Goal: Task Accomplishment & Management: Manage account settings

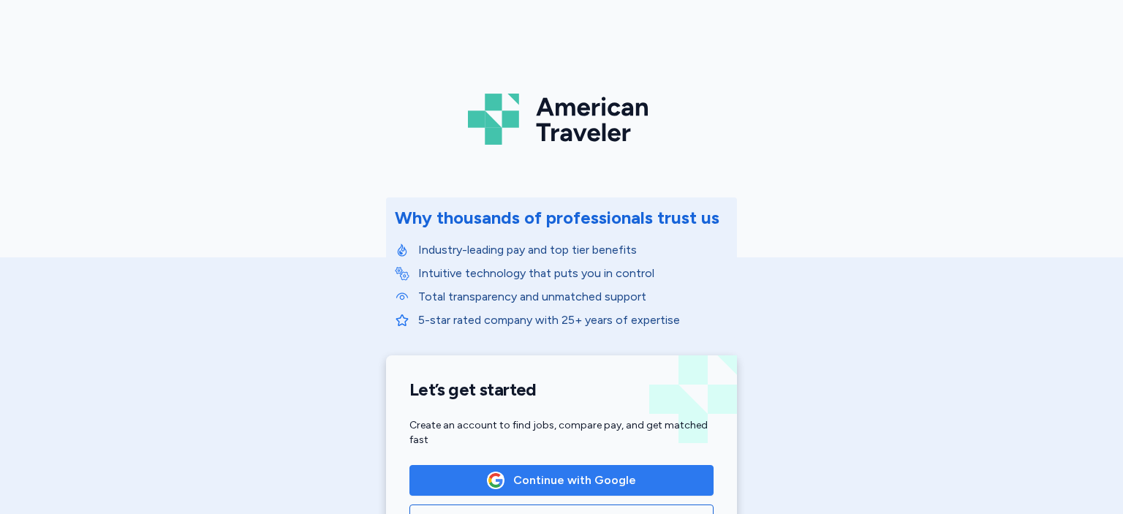
click at [645, 475] on span "Continue with Google" at bounding box center [561, 481] width 279 height 18
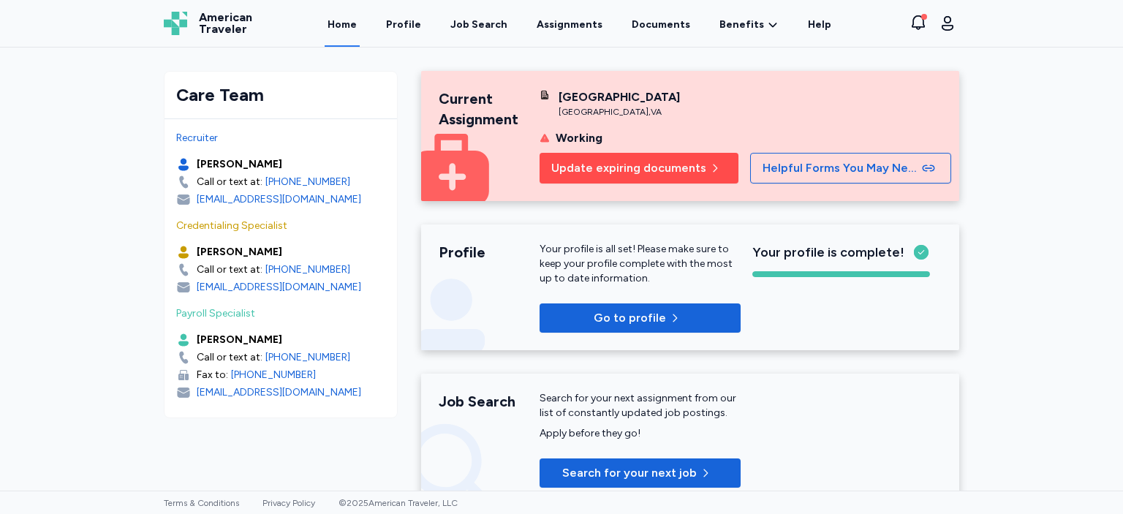
click at [597, 184] on button "Update expiring documents" at bounding box center [639, 168] width 199 height 31
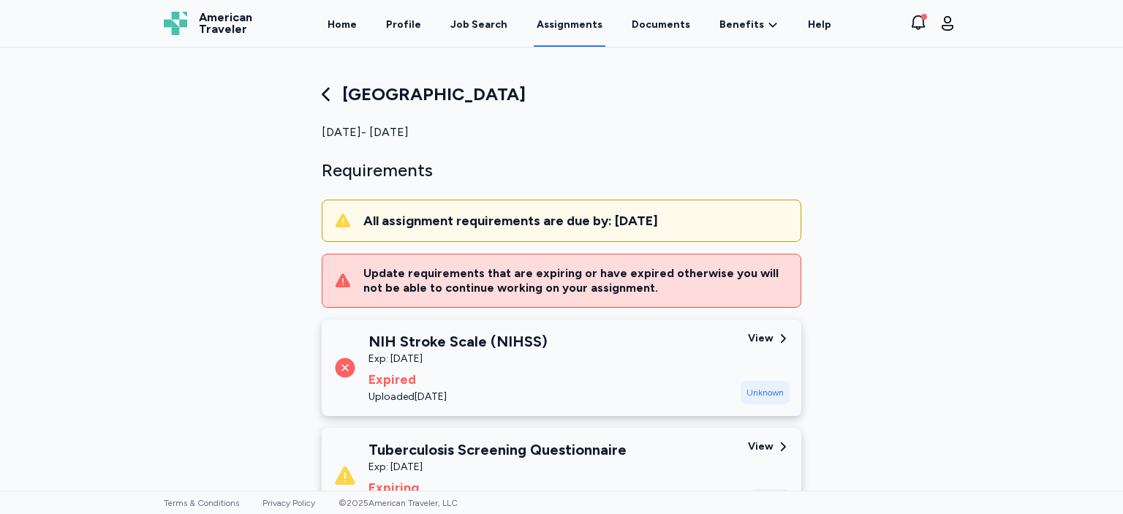
click at [635, 383] on div "NIH Stroke Scale (NIHSS) Exp: [DATE] Expired Uploaded [DATE]" at bounding box center [531, 367] width 396 height 73
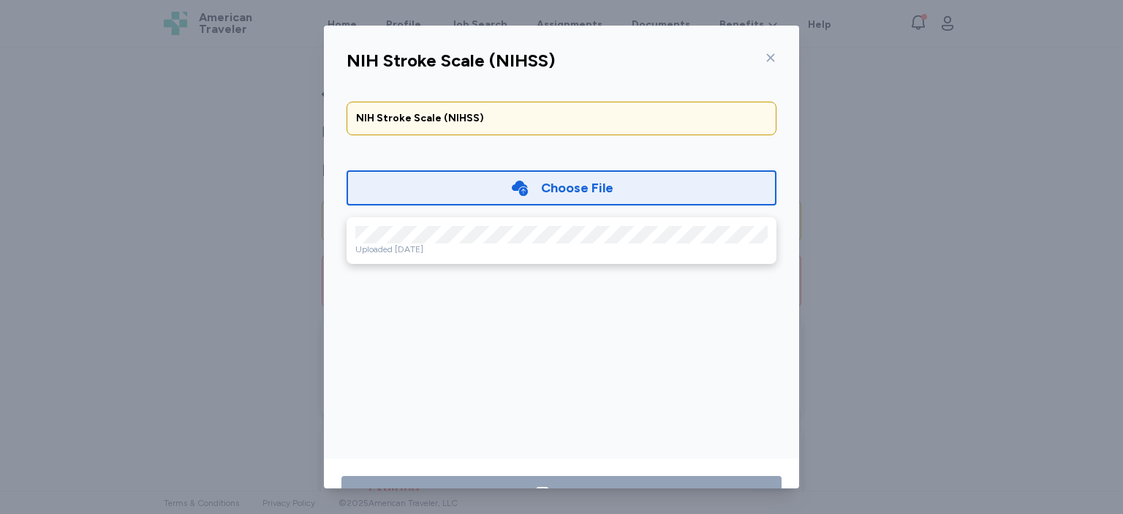
click at [553, 186] on div "Choose File" at bounding box center [577, 188] width 72 height 20
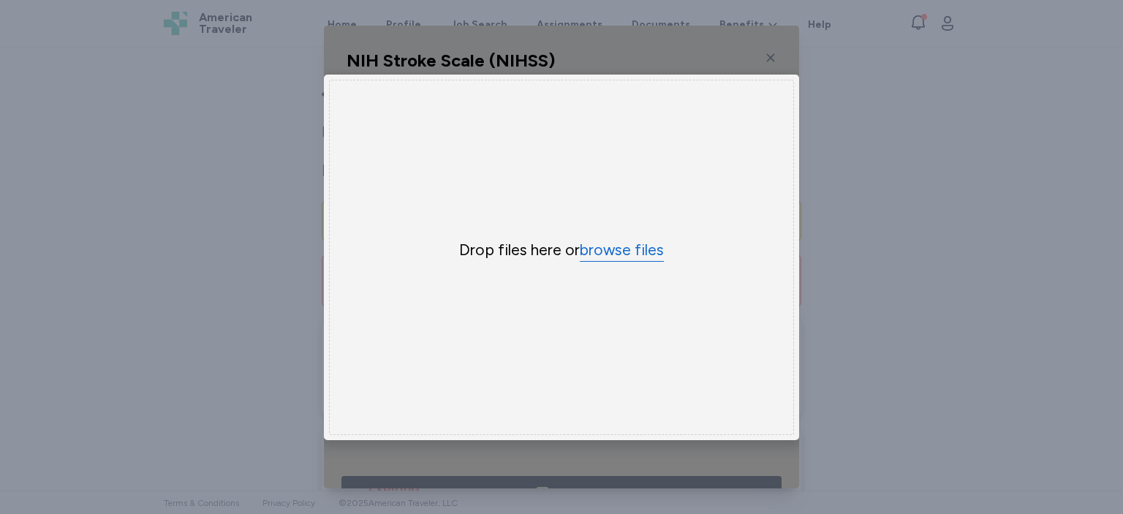
click at [610, 256] on button "browse files" at bounding box center [622, 250] width 84 height 21
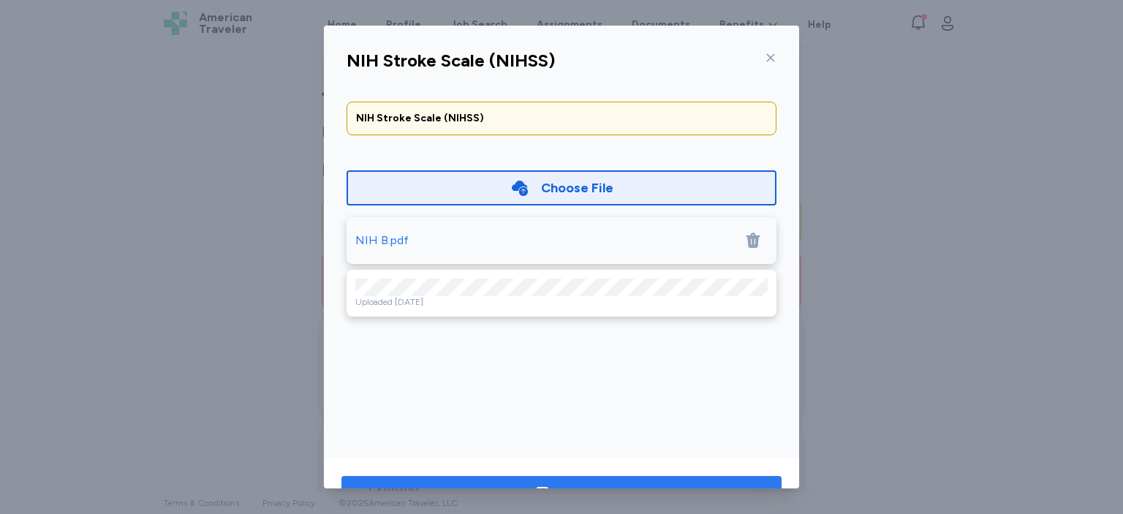
click at [593, 478] on button "Save" at bounding box center [561, 493] width 440 height 35
